Goal: Task Accomplishment & Management: Manage account settings

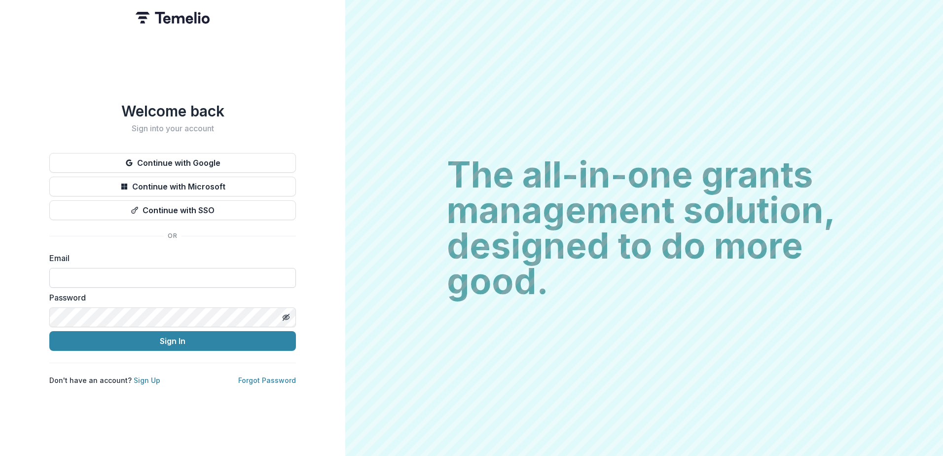
type input "**********"
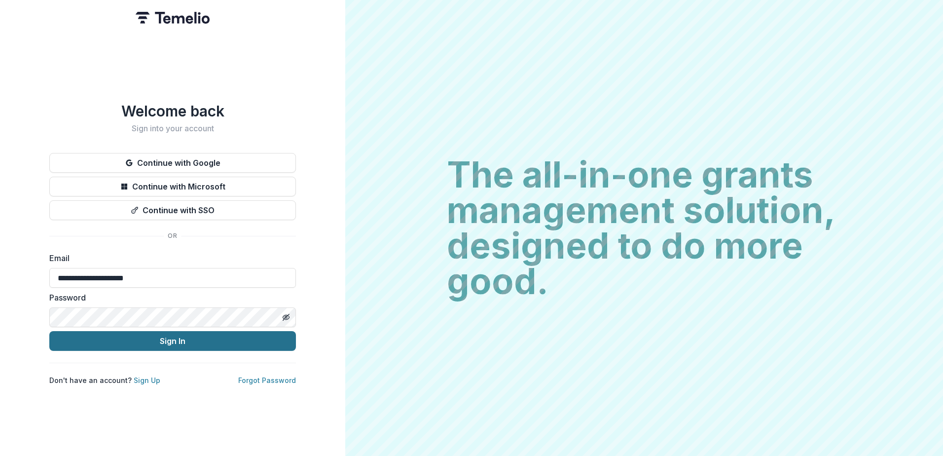
click at [143, 335] on button "Sign In" at bounding box center [172, 341] width 246 height 20
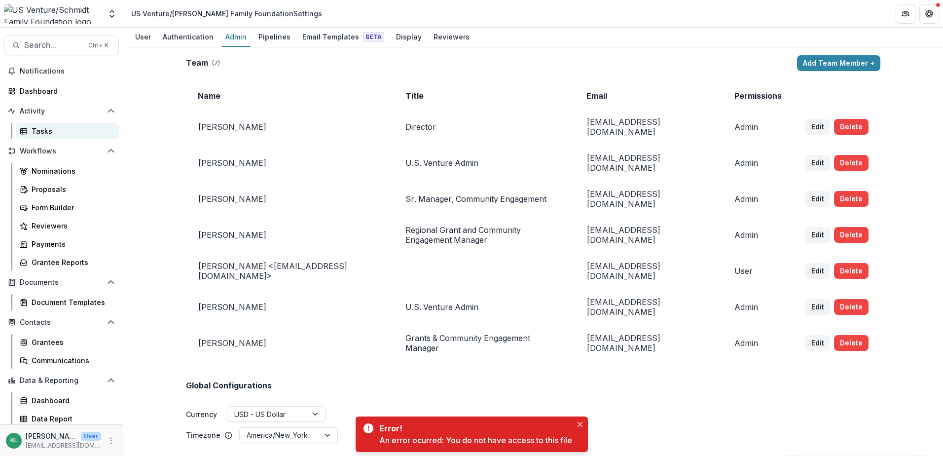
click at [56, 131] on div "Tasks" at bounding box center [71, 131] width 79 height 10
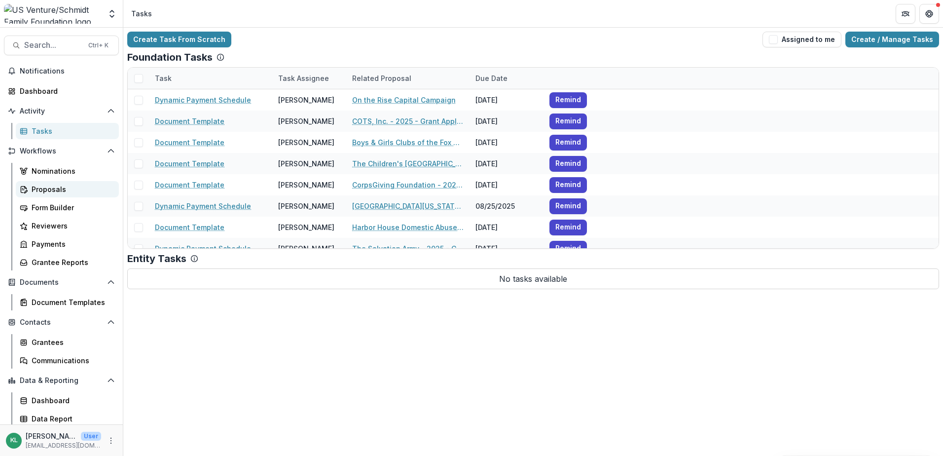
click at [49, 185] on div "Proposals" at bounding box center [71, 189] width 79 height 10
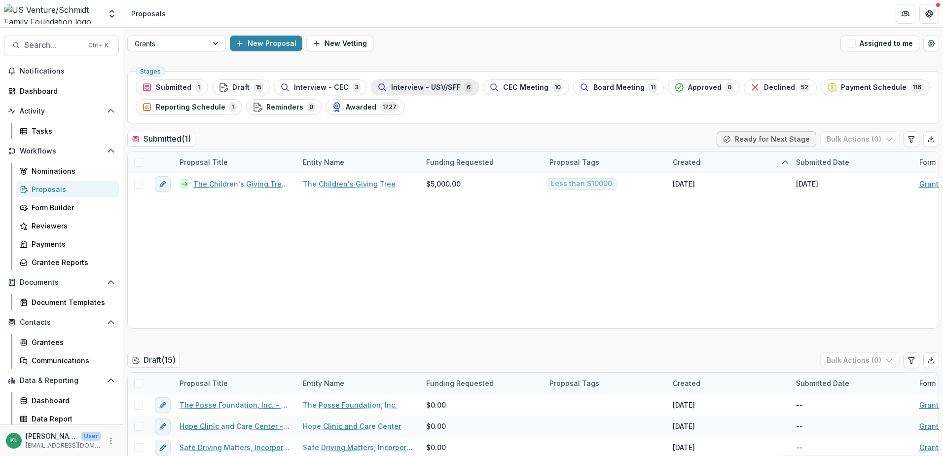
click at [423, 86] on span "Interview - USV/SFF" at bounding box center [426, 87] width 70 height 8
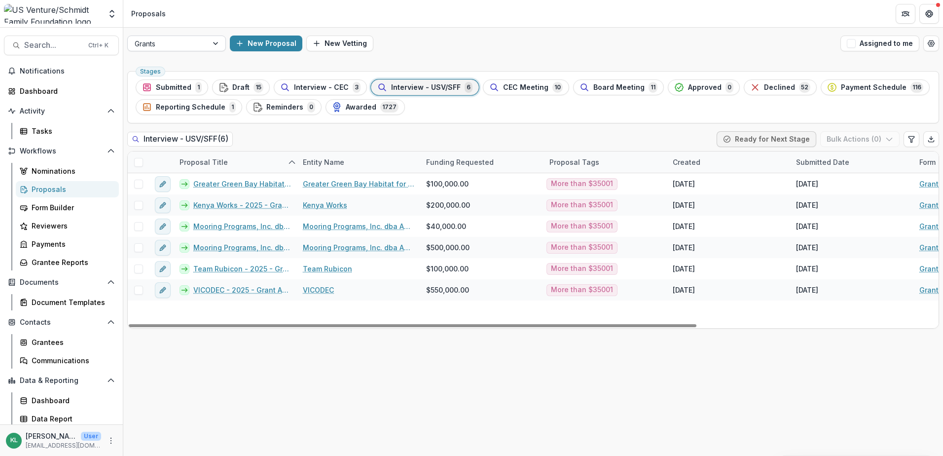
click at [215, 39] on div at bounding box center [217, 43] width 18 height 15
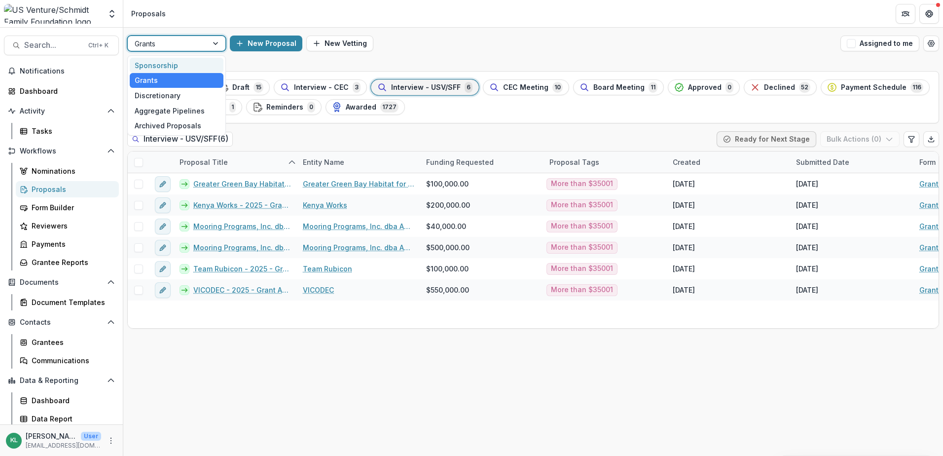
click at [186, 65] on div "Sponsorship" at bounding box center [177, 65] width 94 height 15
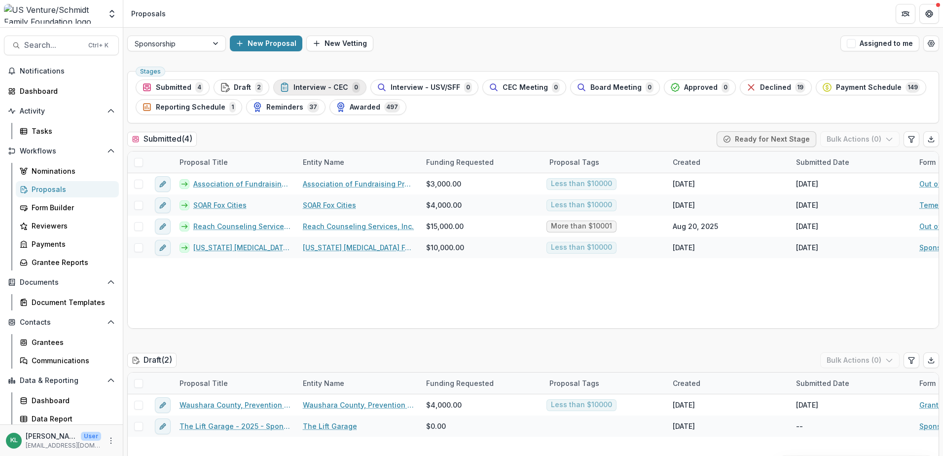
click at [333, 85] on span "Interview - CEC" at bounding box center [320, 87] width 55 height 8
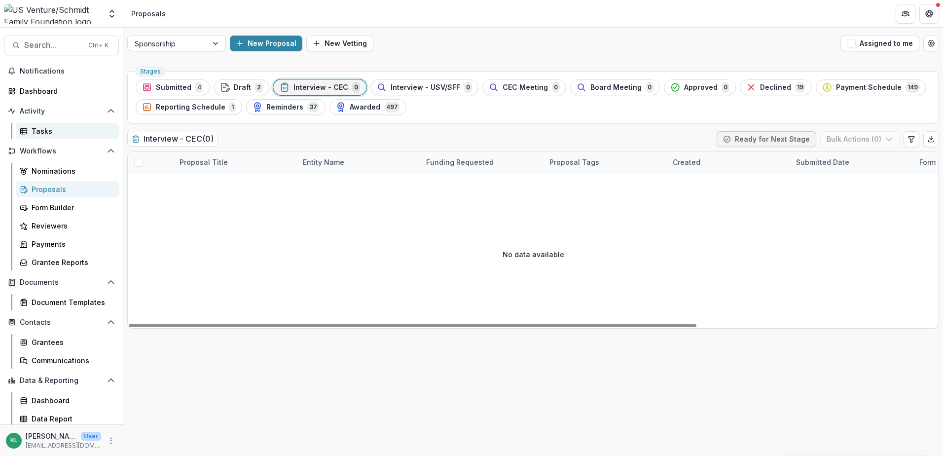
click at [50, 132] on div "Tasks" at bounding box center [71, 131] width 79 height 10
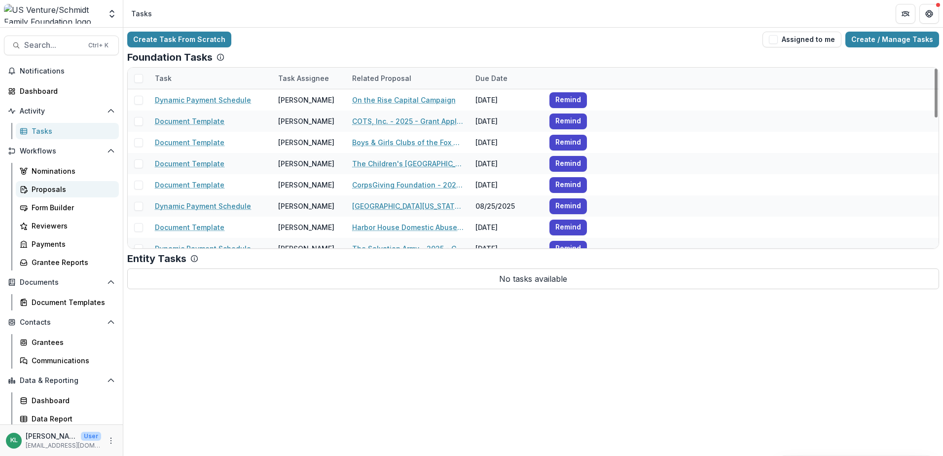
click at [48, 185] on div "Proposals" at bounding box center [71, 189] width 79 height 10
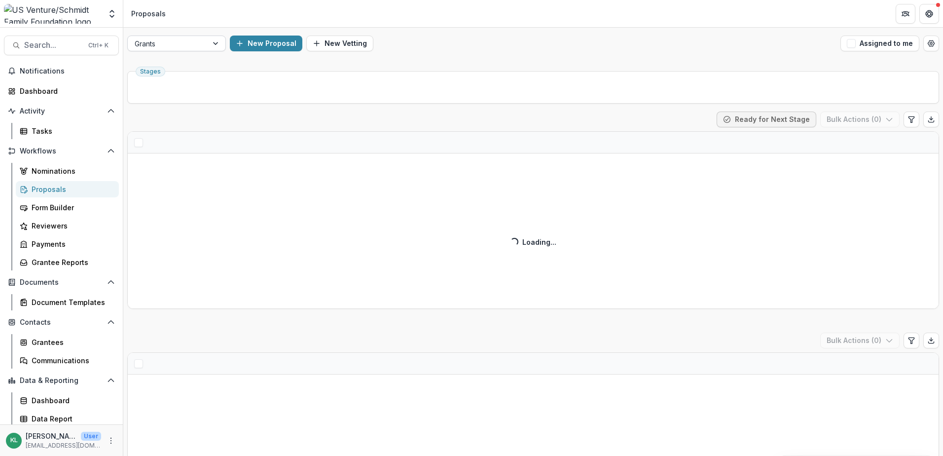
click at [217, 41] on div at bounding box center [217, 43] width 18 height 15
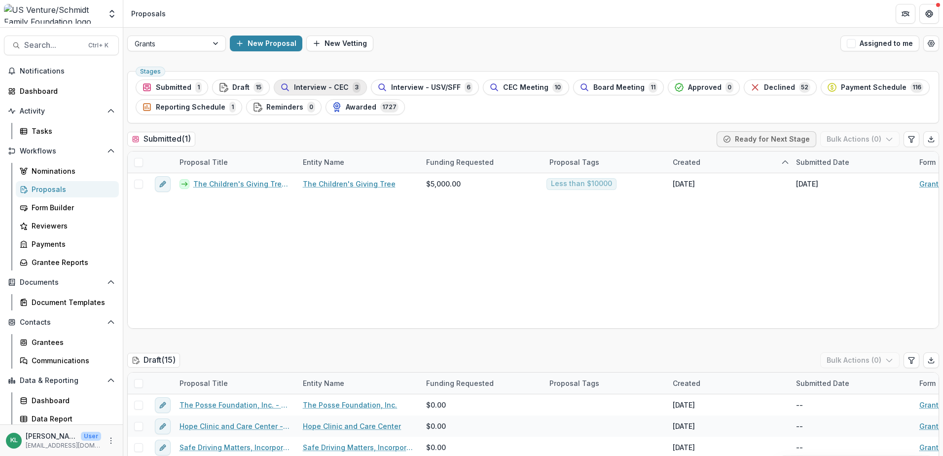
click at [324, 86] on span "Interview - CEC" at bounding box center [321, 87] width 55 height 8
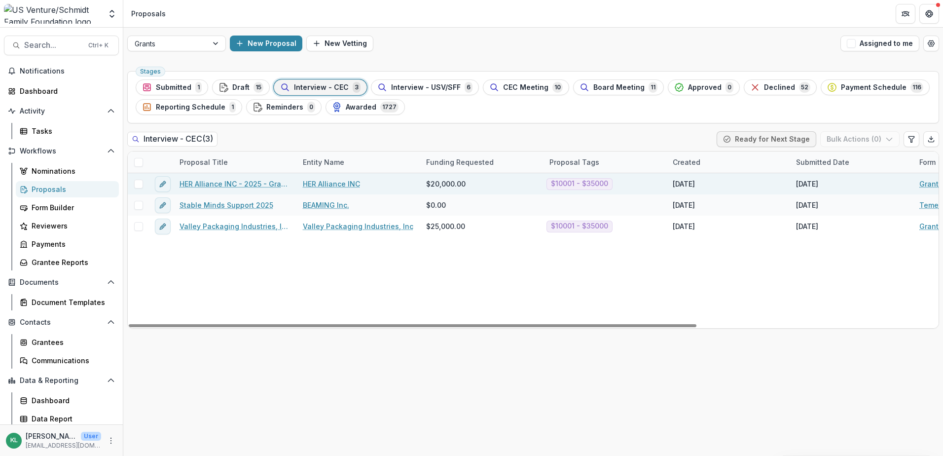
click at [241, 182] on link "HER Alliance INC - 2025 - Grant Application" at bounding box center [234, 183] width 111 height 10
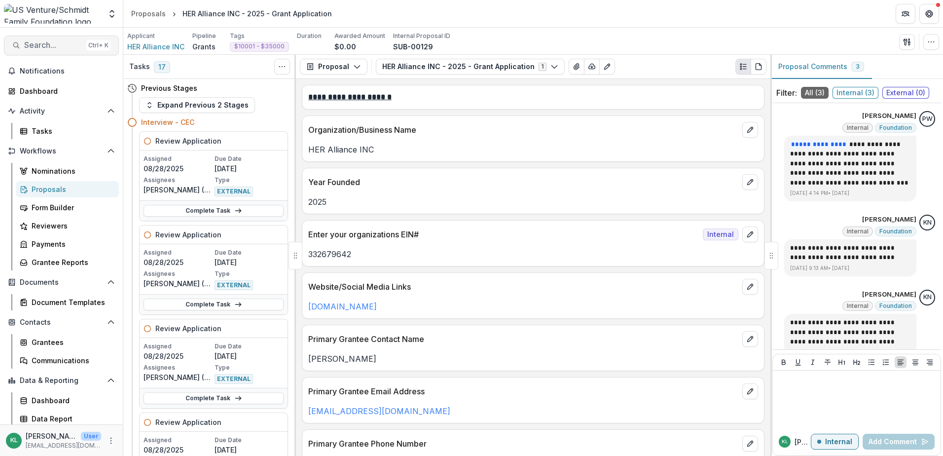
click at [35, 44] on span "Search..." at bounding box center [53, 44] width 58 height 9
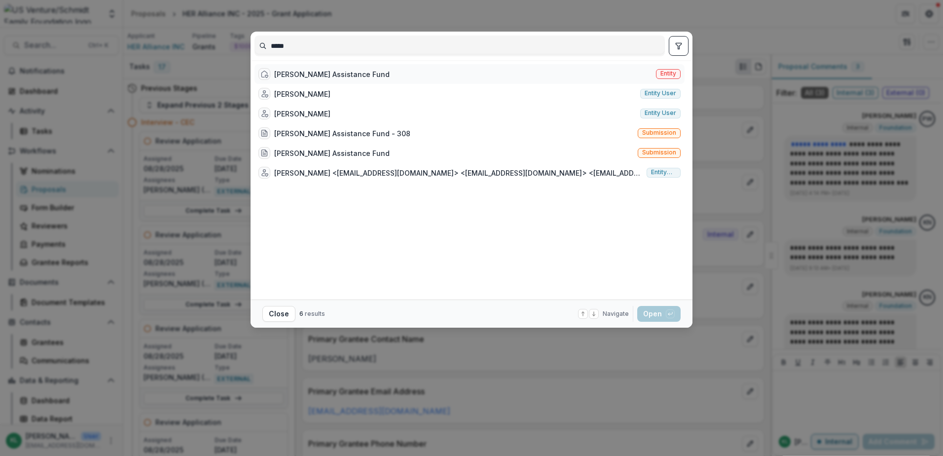
type input "*****"
click at [308, 73] on div "[PERSON_NAME] Assistance Fund" at bounding box center [331, 74] width 115 height 10
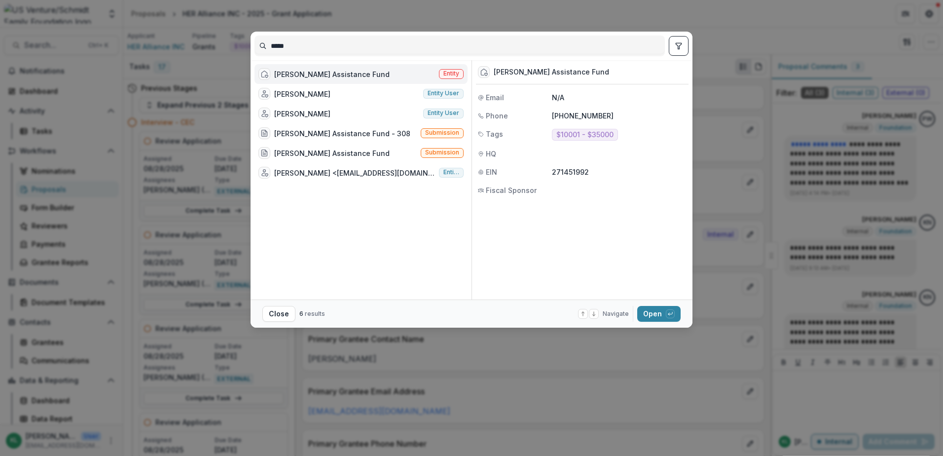
click at [301, 73] on div "[PERSON_NAME] Assistance Fund" at bounding box center [331, 74] width 115 height 10
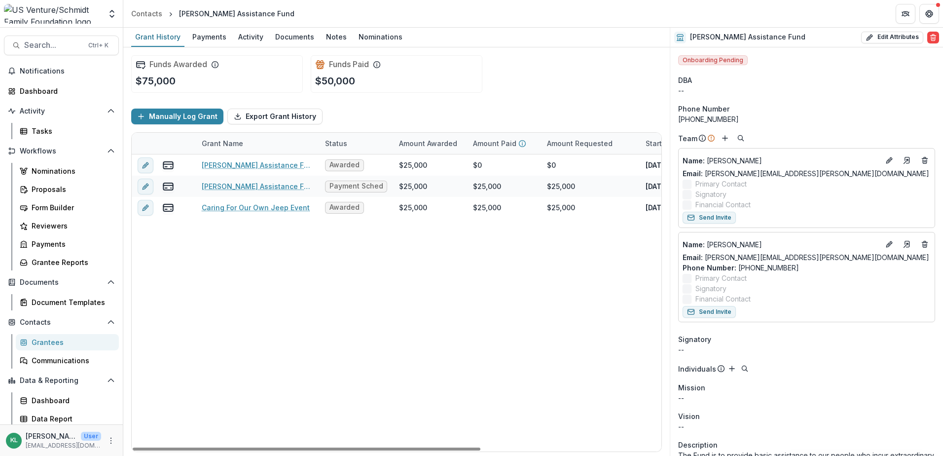
drag, startPoint x: 384, startPoint y: 449, endPoint x: 359, endPoint y: 442, distance: 26.1
click at [359, 447] on div at bounding box center [307, 448] width 348 height 3
drag, startPoint x: 424, startPoint y: 448, endPoint x: 413, endPoint y: 426, distance: 24.3
click at [413, 447] on div at bounding box center [307, 448] width 348 height 3
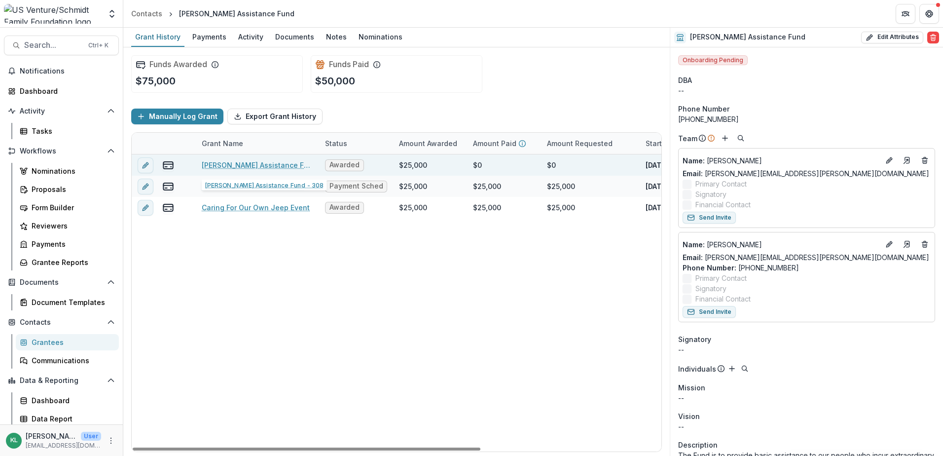
click at [252, 164] on link "[PERSON_NAME] Assistance Fund - 308" at bounding box center [257, 165] width 111 height 10
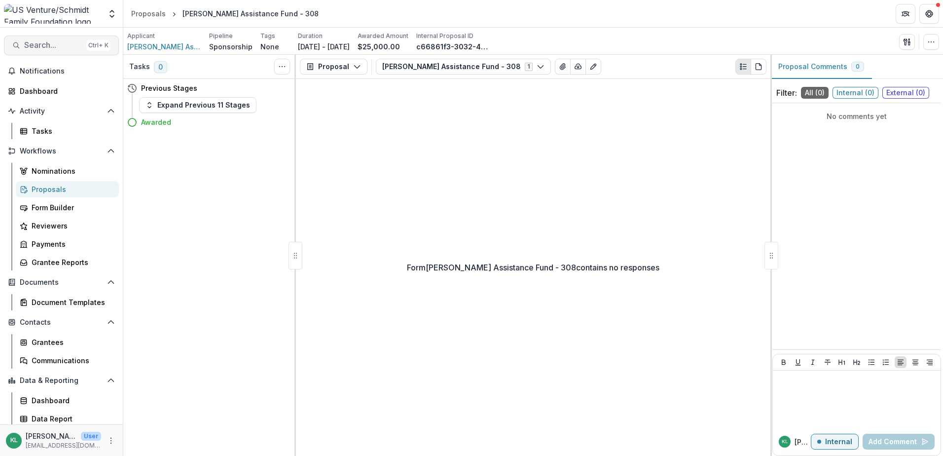
click at [62, 43] on span "Search..." at bounding box center [53, 44] width 58 height 9
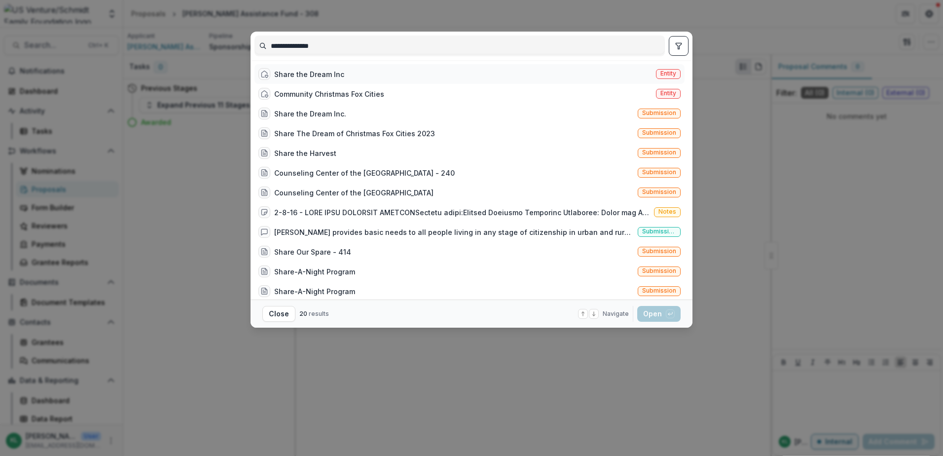
type input "**********"
click at [295, 74] on div "Share the Dream Inc" at bounding box center [309, 74] width 70 height 10
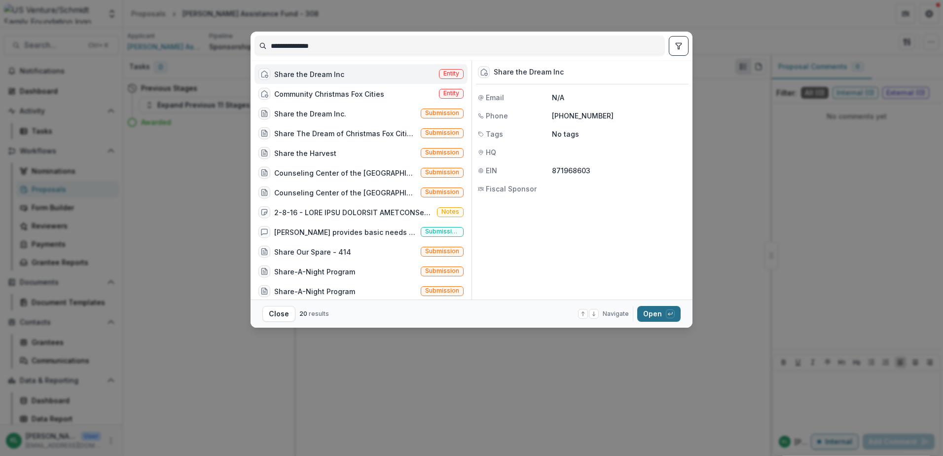
click at [654, 310] on button "Open with enter key" at bounding box center [658, 314] width 43 height 16
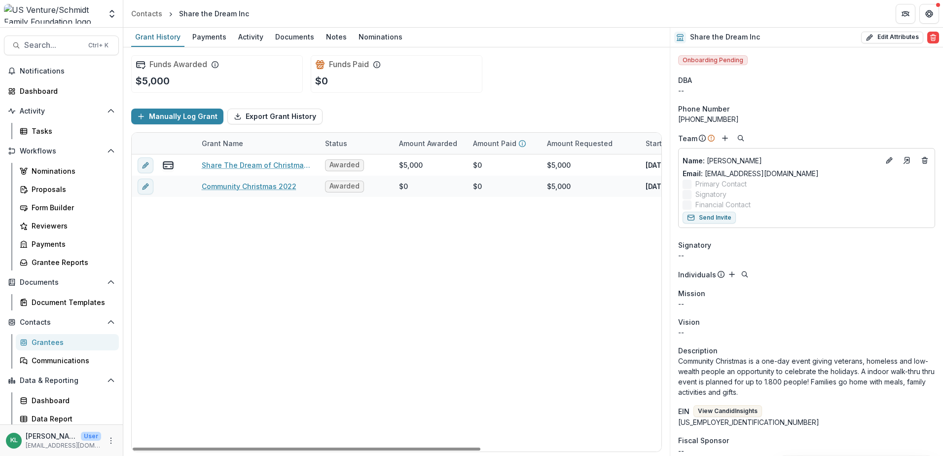
drag, startPoint x: 370, startPoint y: 448, endPoint x: 344, endPoint y: 400, distance: 54.3
click at [340, 447] on div at bounding box center [307, 448] width 348 height 3
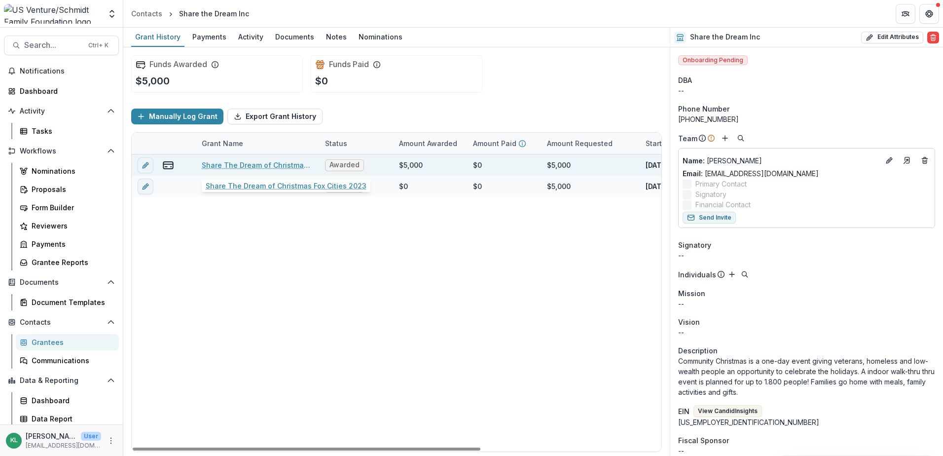
click at [265, 164] on link "Share The Dream of Christmas Fox Cities 2023" at bounding box center [257, 165] width 111 height 10
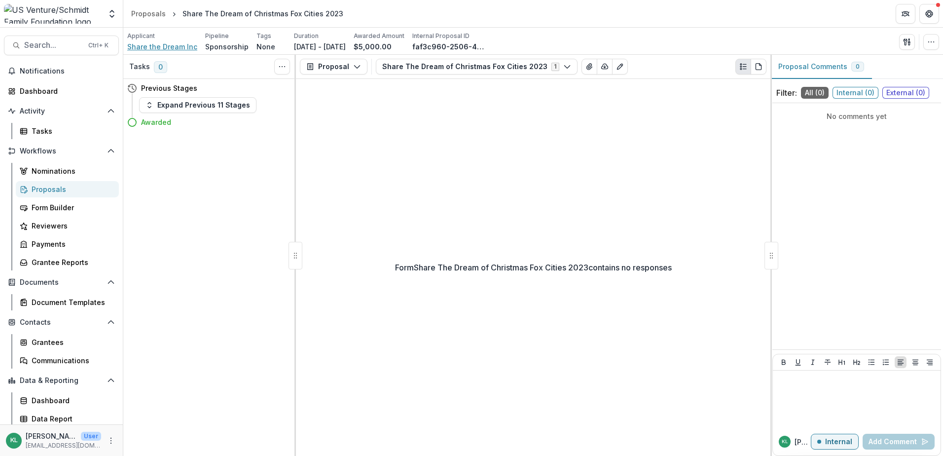
click at [176, 48] on span "Share the Dream Inc" at bounding box center [162, 46] width 70 height 10
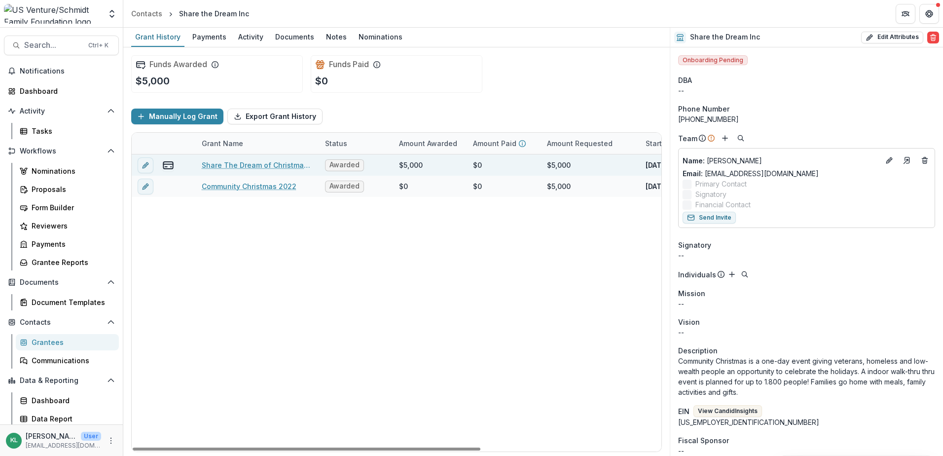
click at [275, 161] on link "Share The Dream of Christmas Fox Cities 2023" at bounding box center [257, 165] width 111 height 10
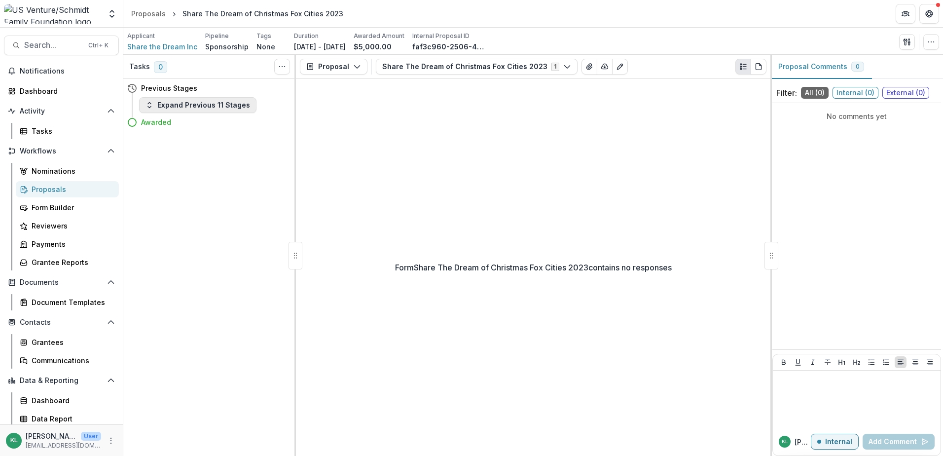
click at [234, 105] on button "Expand Previous 11 Stages" at bounding box center [197, 105] width 117 height 16
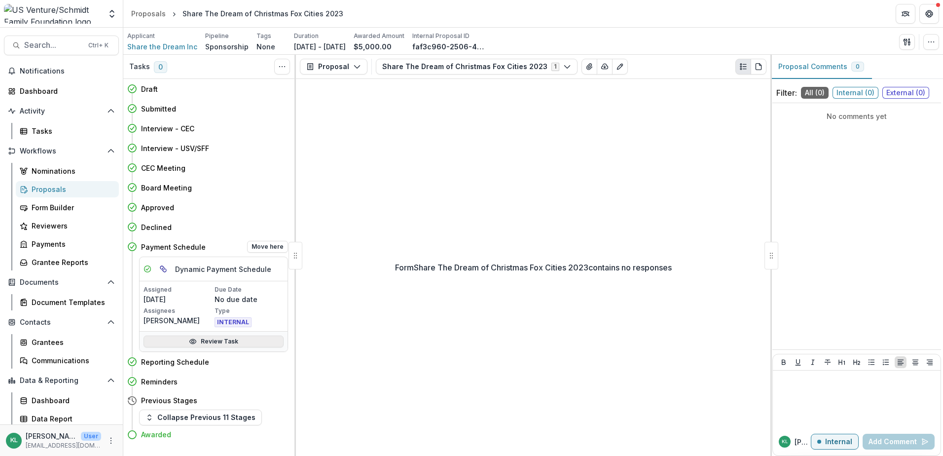
click at [230, 338] on link "Review Task" at bounding box center [213, 341] width 140 height 12
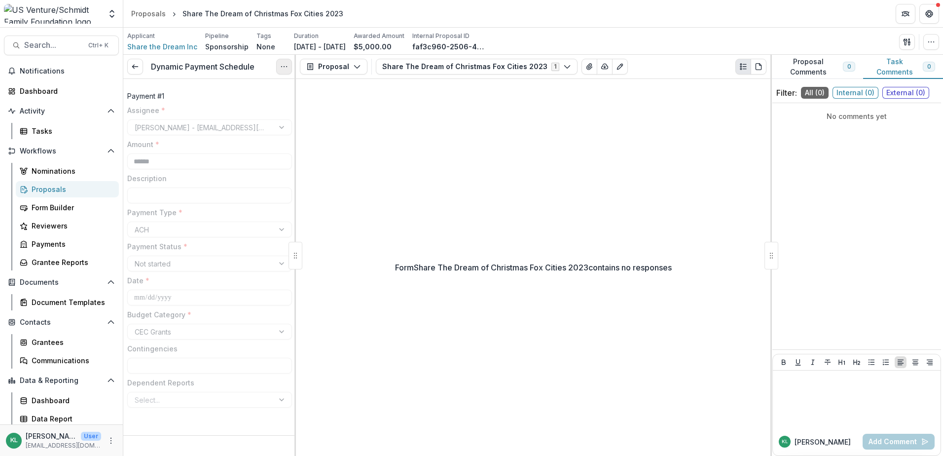
click at [289, 63] on button "Options" at bounding box center [284, 67] width 16 height 16
click at [247, 105] on button "Reopen Task" at bounding box center [237, 110] width 106 height 16
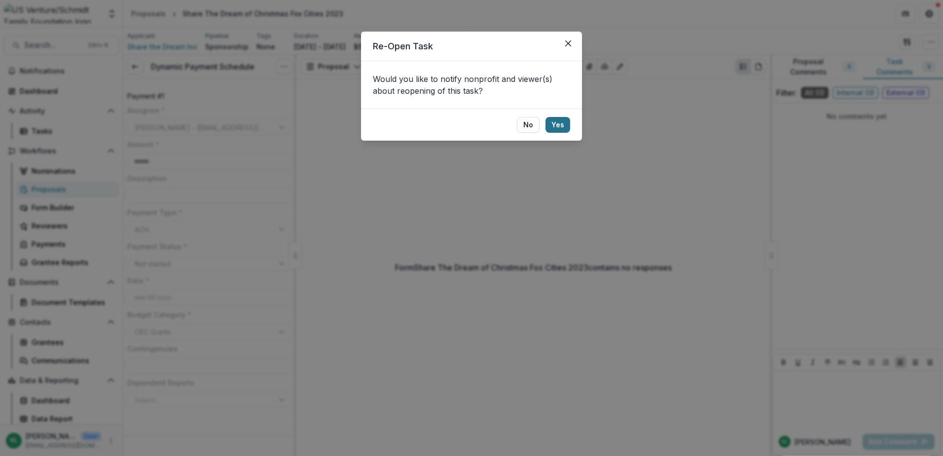
click at [554, 122] on button "Yes" at bounding box center [557, 125] width 25 height 16
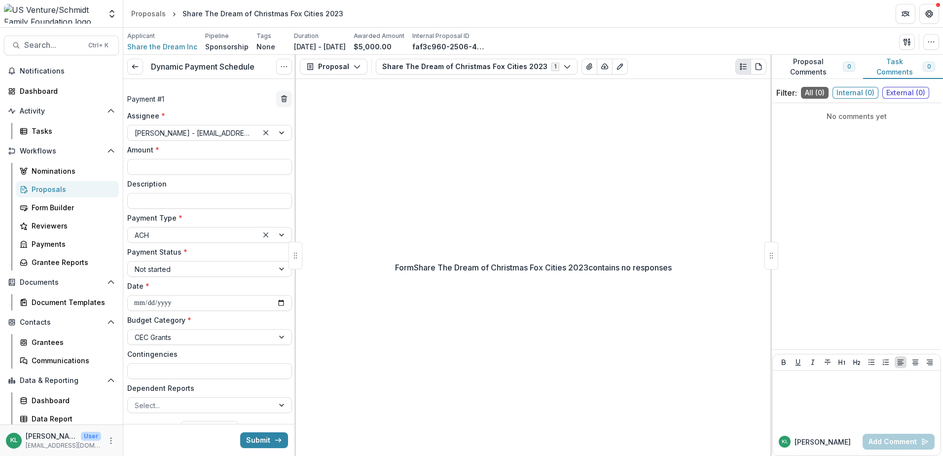
type input "******"
click at [177, 306] on input "**********" at bounding box center [209, 303] width 165 height 16
type input "**********"
click at [259, 437] on button "Submit" at bounding box center [264, 440] width 48 height 16
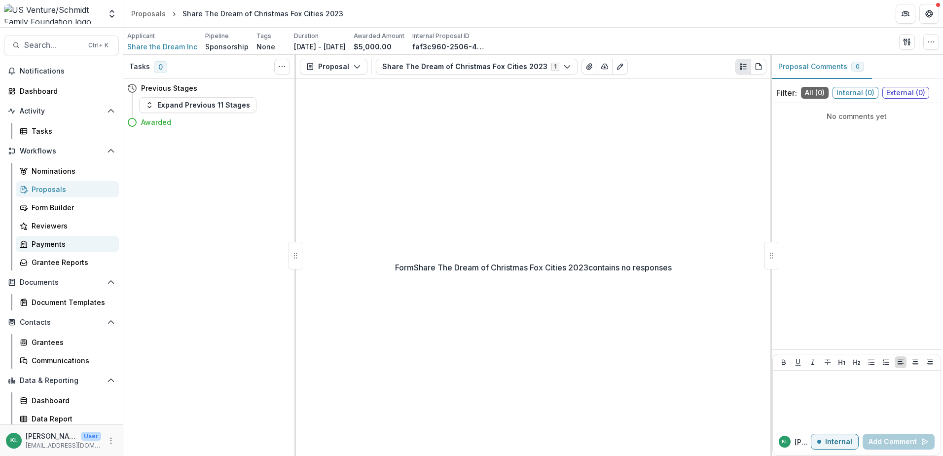
click at [49, 243] on div "Payments" at bounding box center [71, 244] width 79 height 10
